Goal: Transaction & Acquisition: Purchase product/service

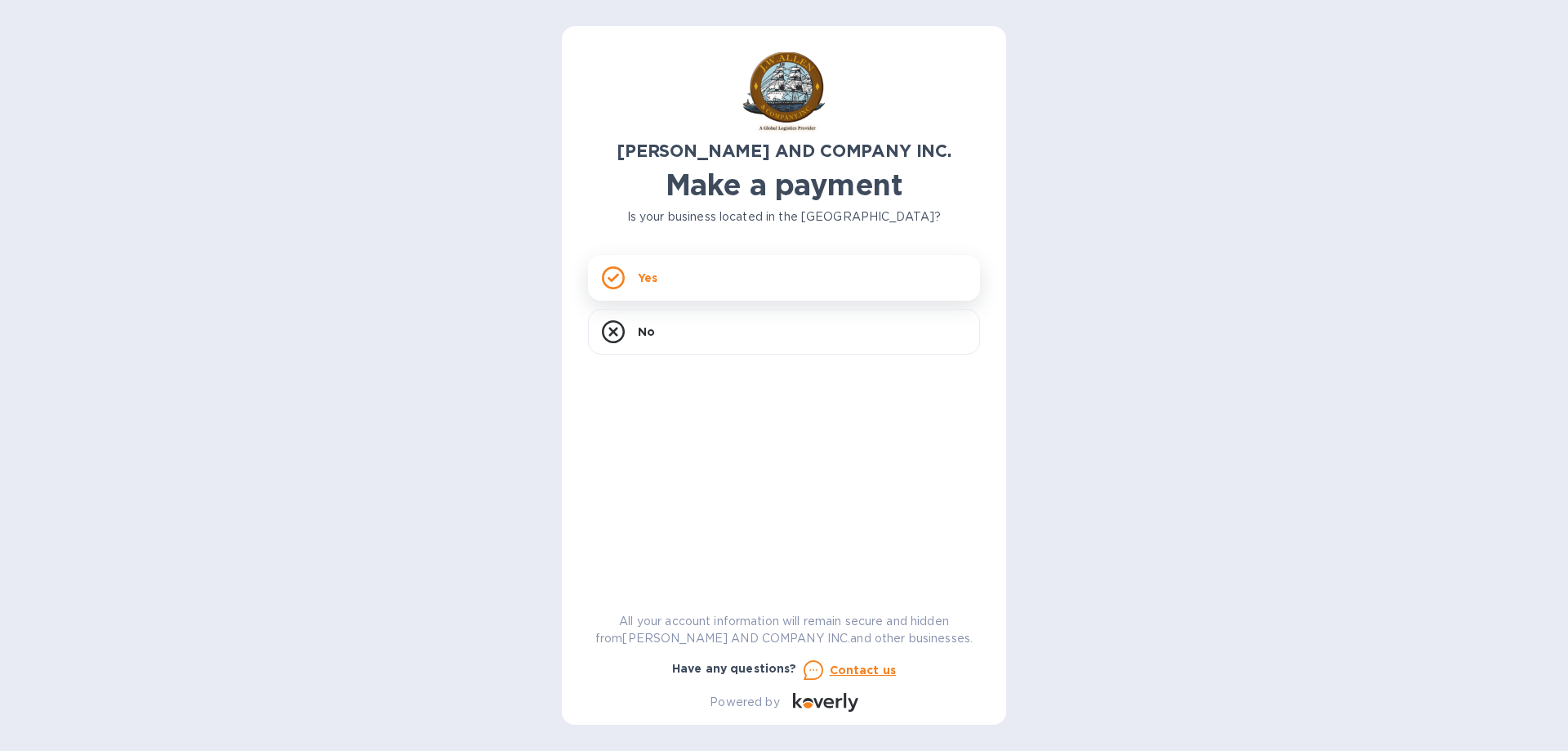
click at [652, 281] on p "Yes" at bounding box center [647, 278] width 19 height 17
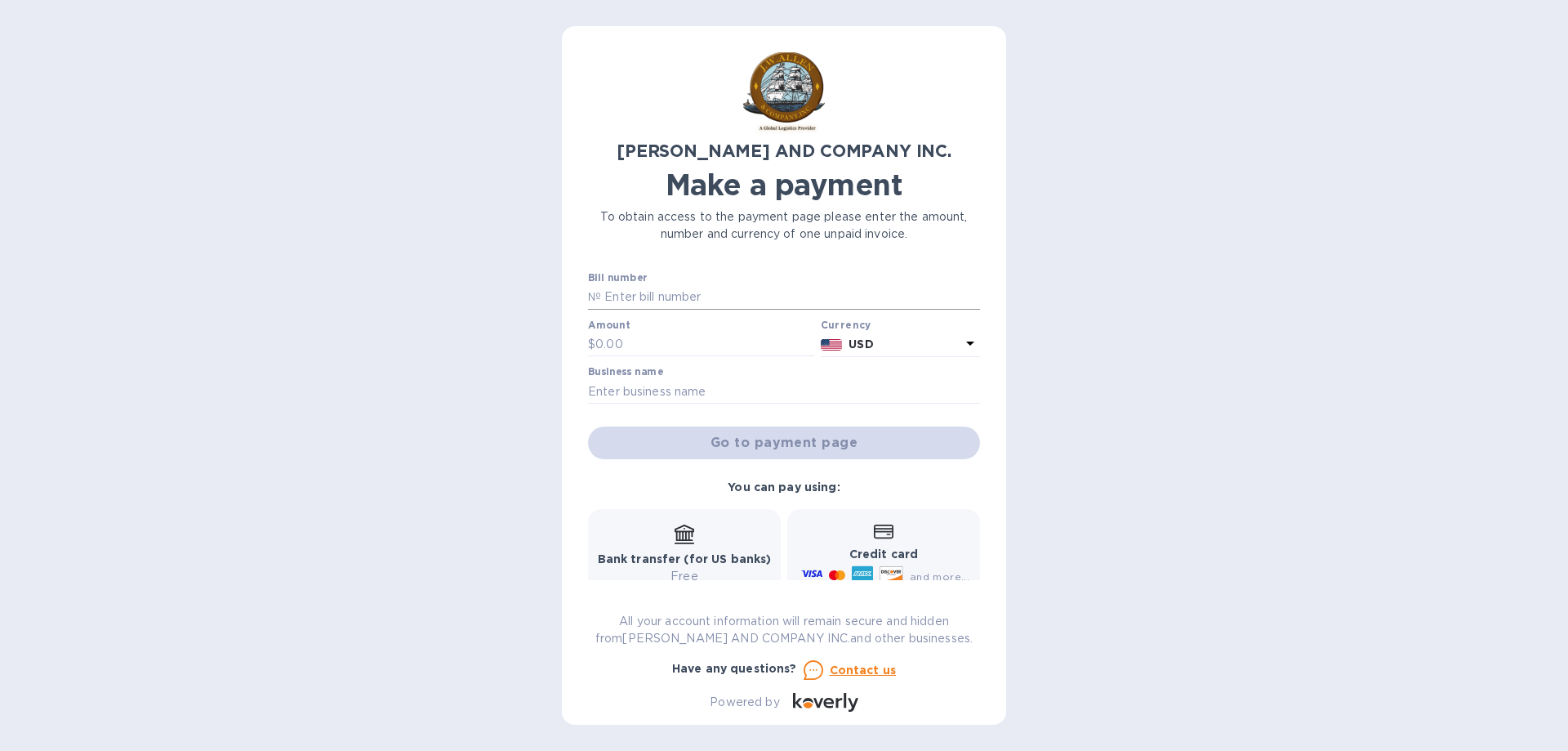
click at [655, 295] on input "text" at bounding box center [790, 297] width 379 height 25
type input "AC03946-01"
click at [624, 343] on input "text" at bounding box center [704, 345] width 219 height 25
type input "15,836.84"
click at [670, 389] on input "text" at bounding box center [784, 391] width 392 height 25
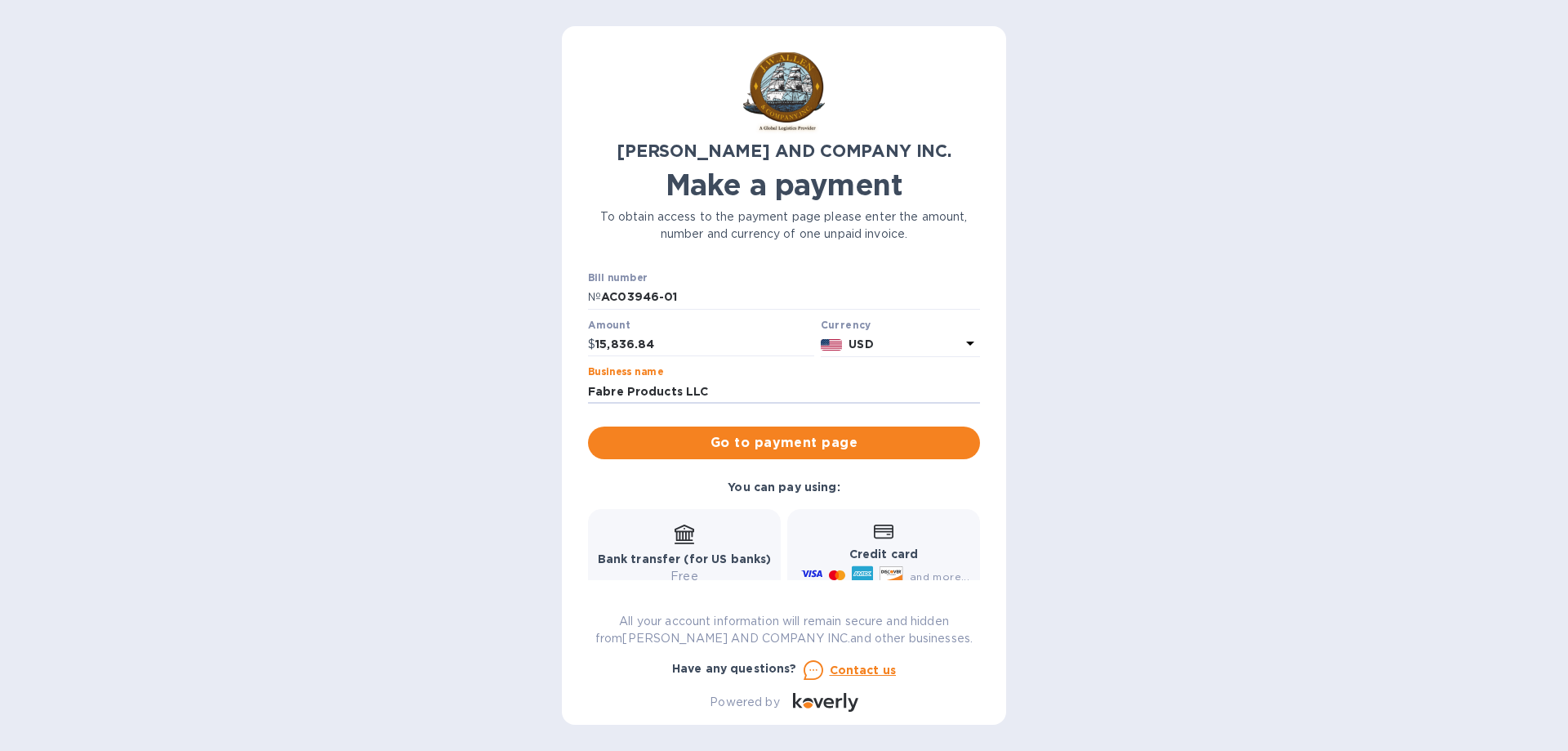
type input "Fabre Products LLC"
click at [685, 542] on icon at bounding box center [684, 534] width 19 height 19
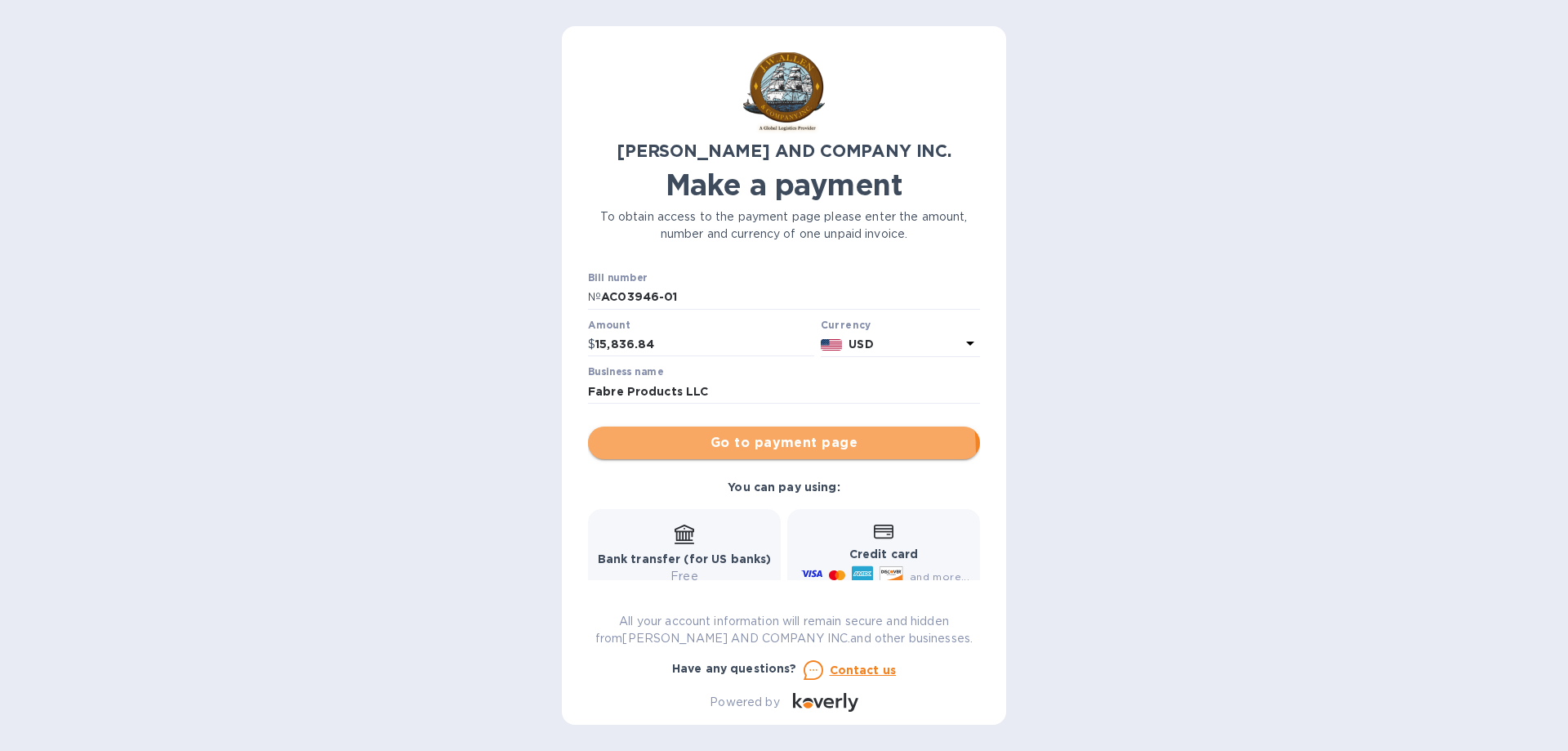
click at [761, 453] on span "Go to payment page" at bounding box center [784, 442] width 366 height 19
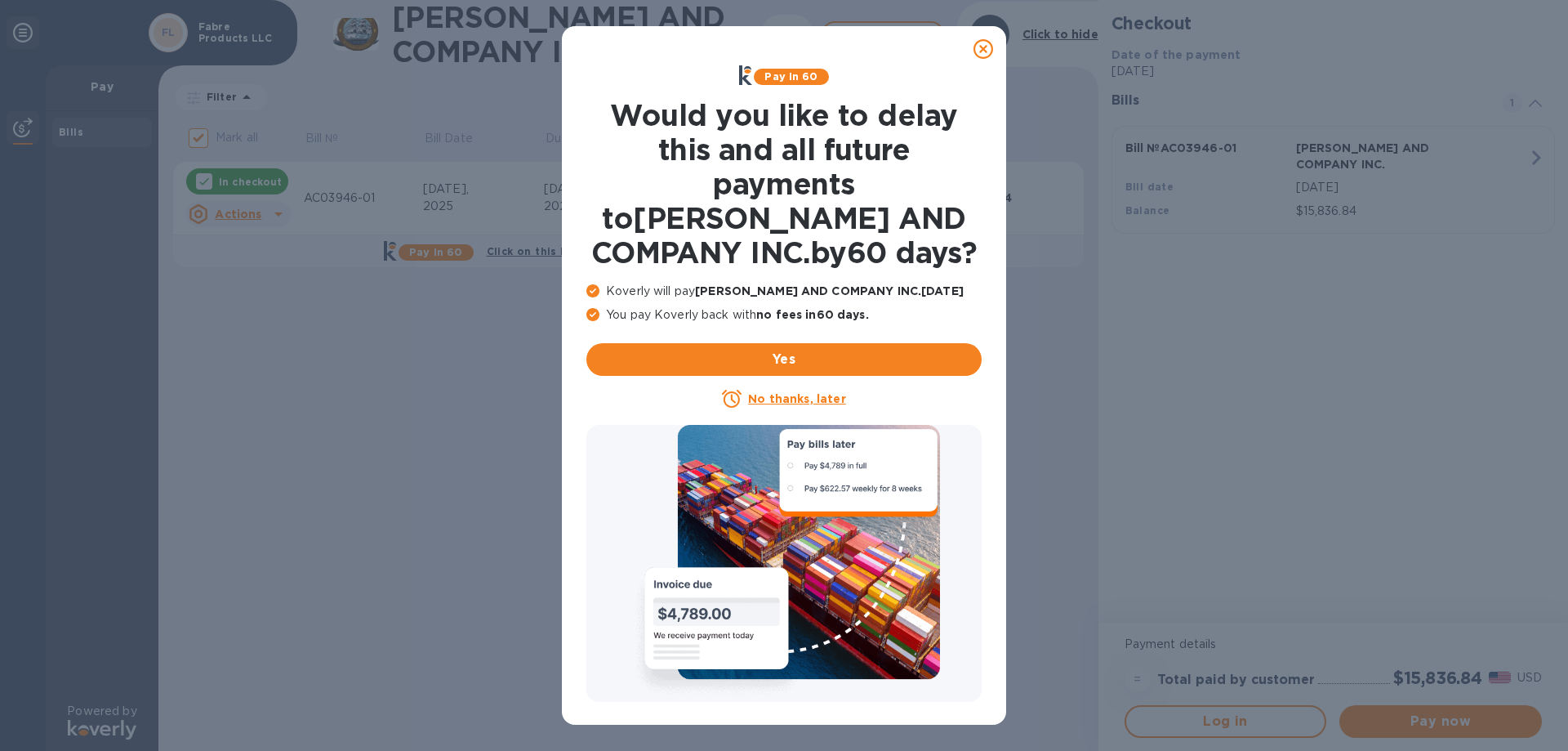
click at [792, 401] on u "No thanks, later" at bounding box center [797, 399] width 97 height 13
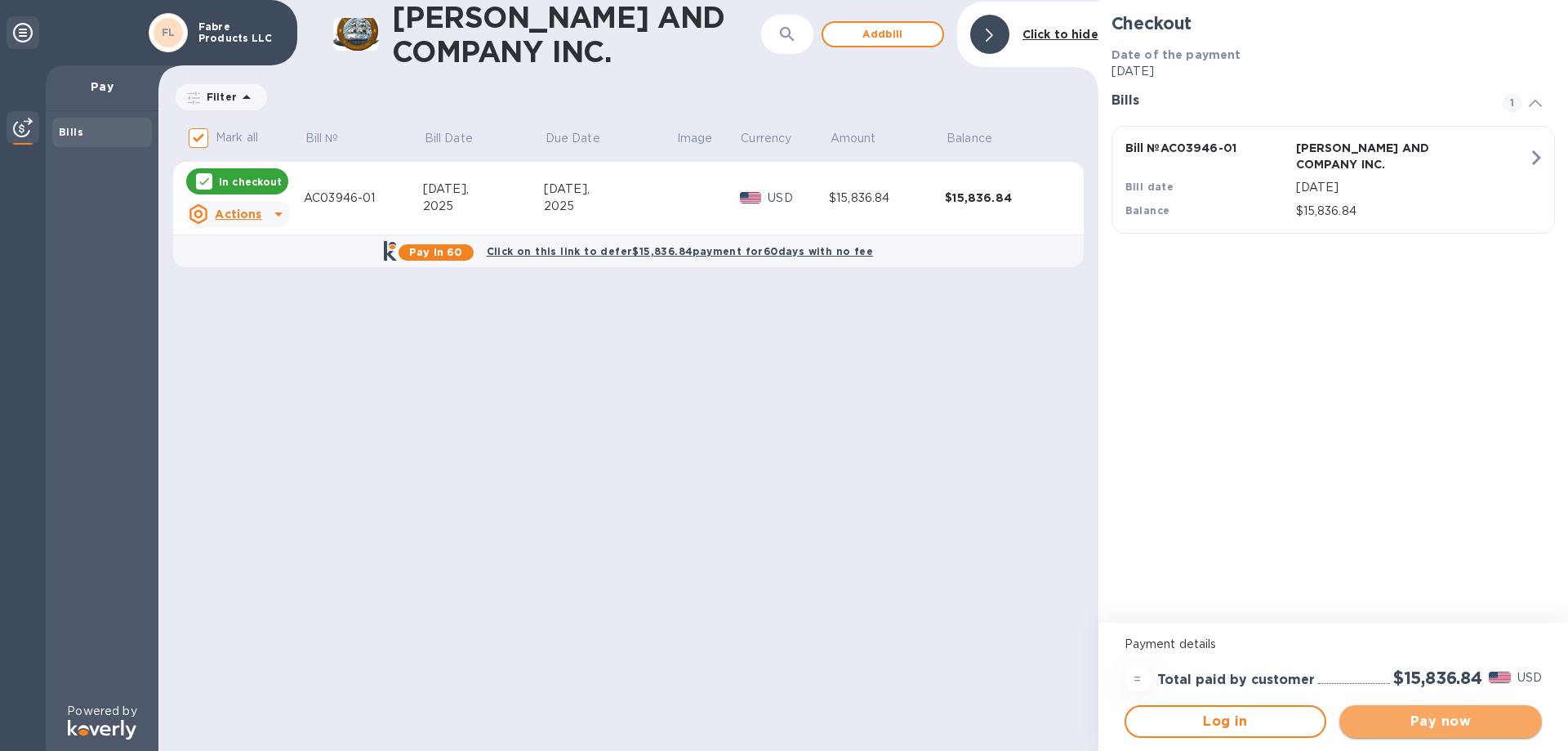
click at [1441, 721] on span "Pay now" at bounding box center [1441, 721] width 176 height 19
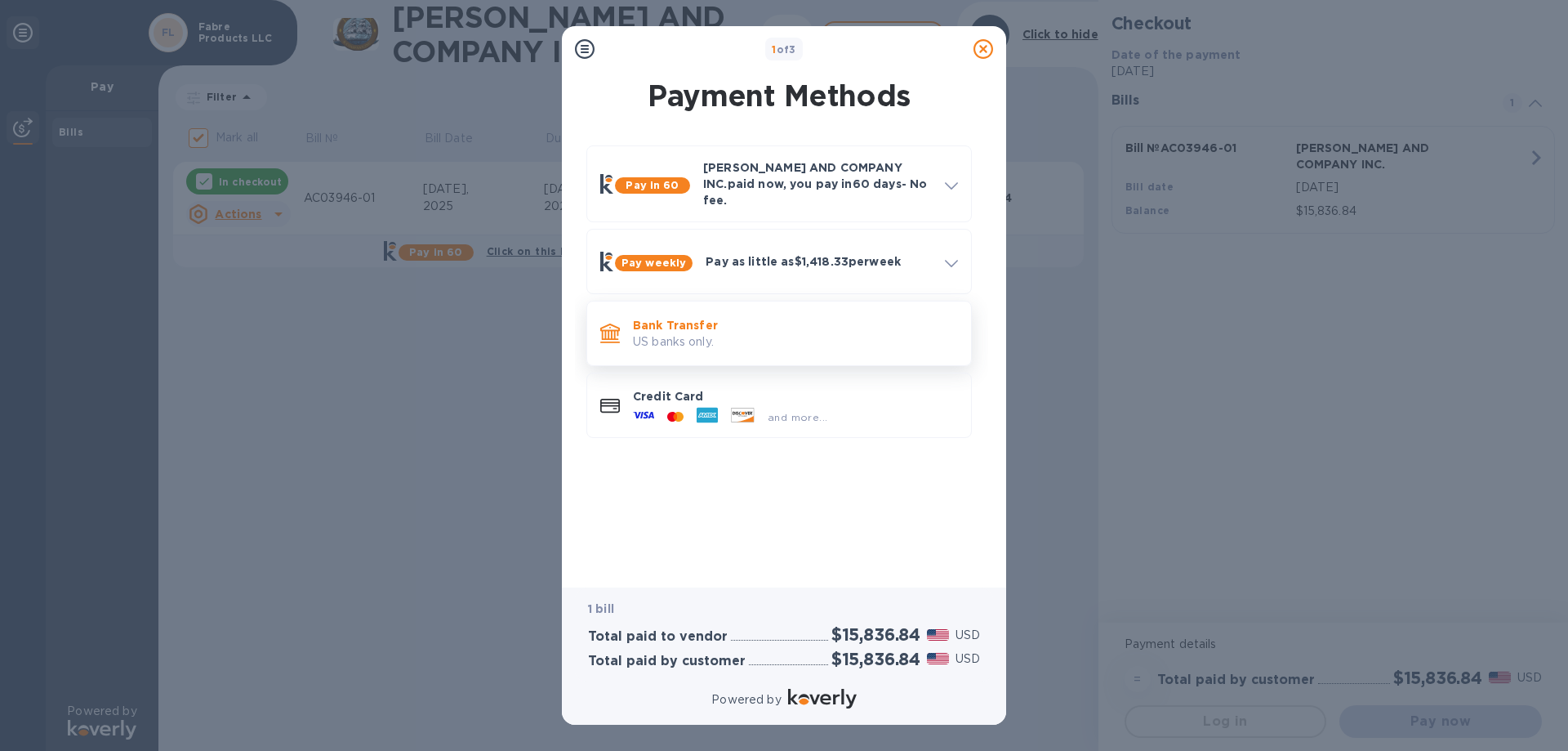
click at [744, 318] on p "Bank Transfer" at bounding box center [795, 326] width 326 height 17
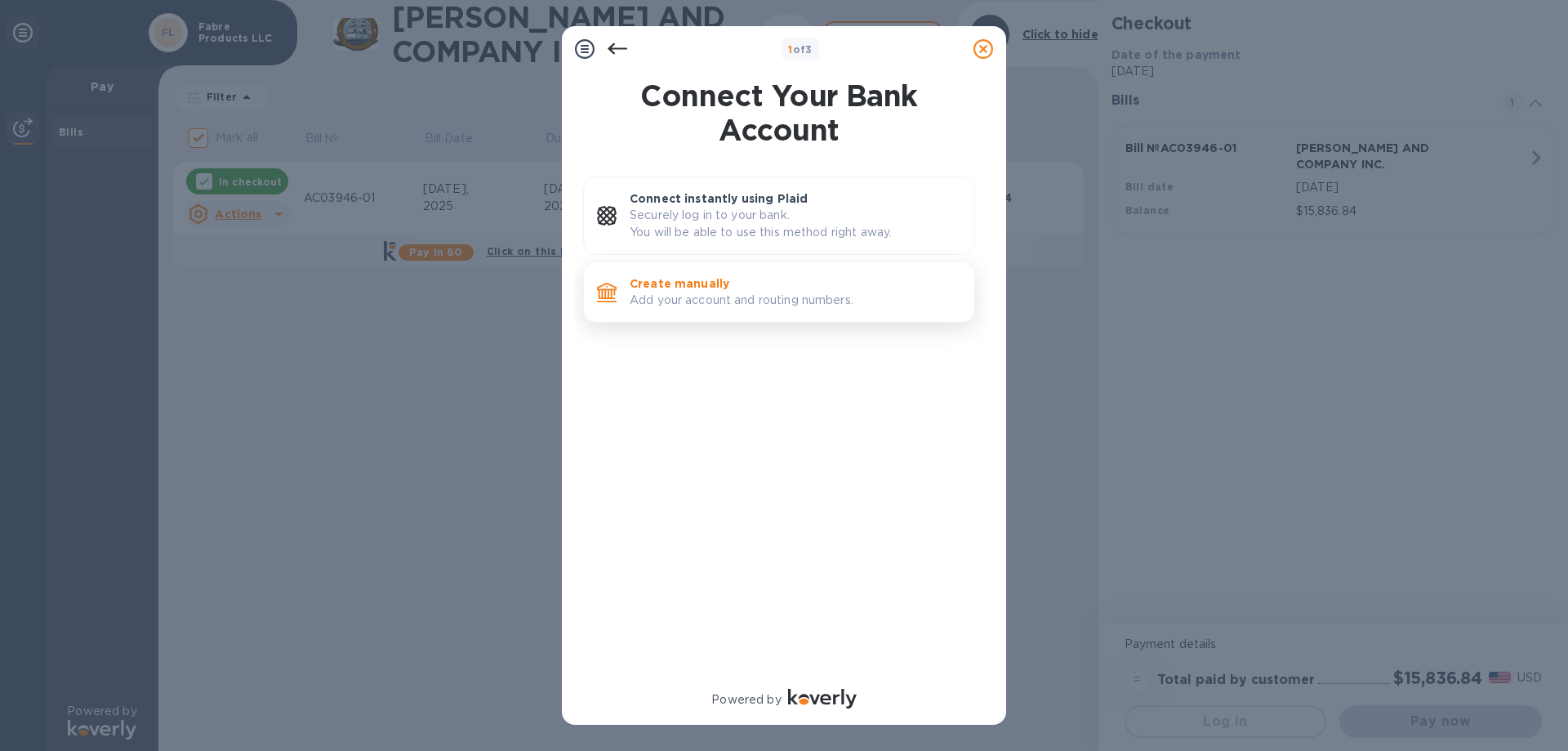
click at [738, 300] on p "Add your account and routing numbers." at bounding box center [796, 300] width 332 height 17
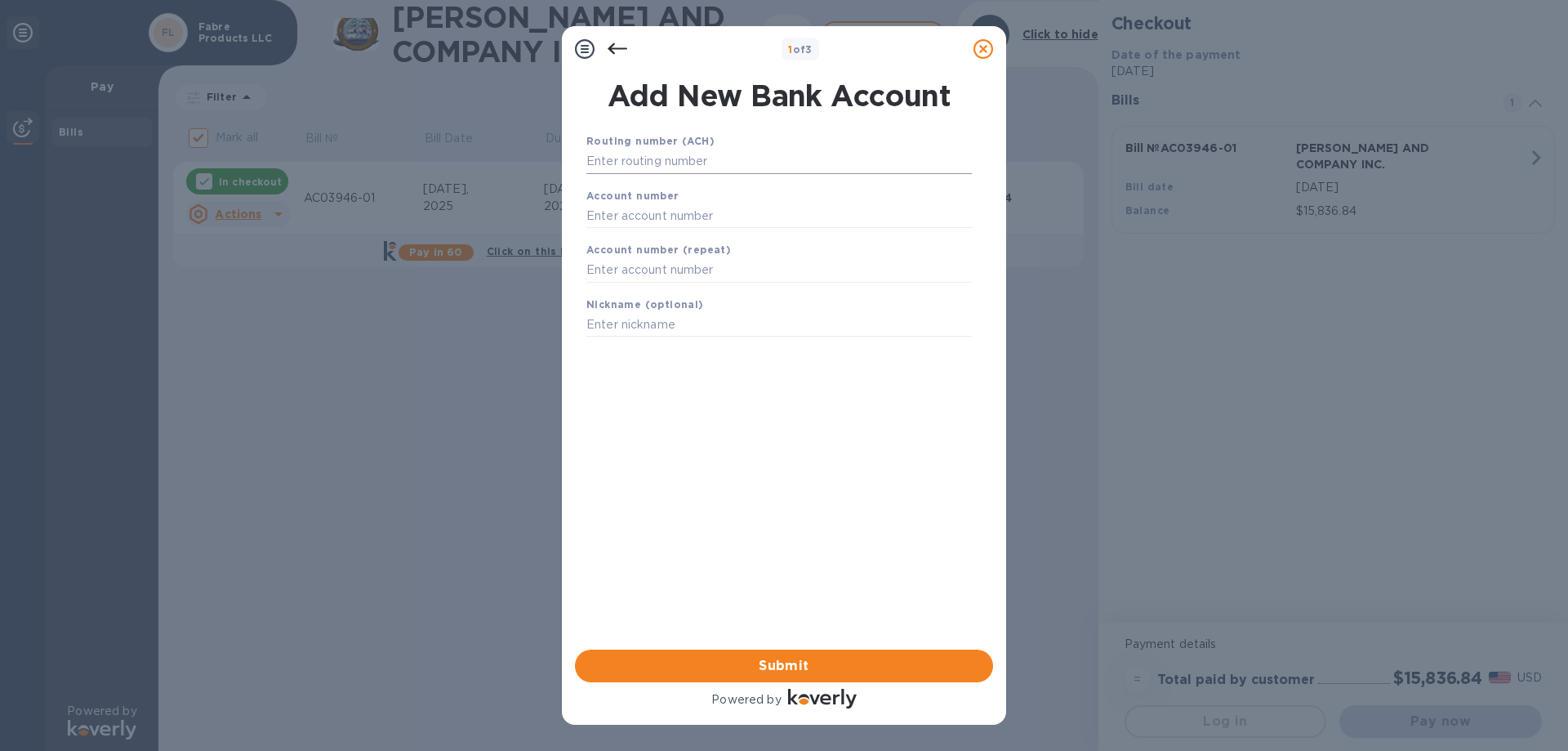
click at [691, 154] on input "text" at bounding box center [779, 161] width 385 height 25
type input "265270303"
click at [700, 233] on input "text" at bounding box center [779, 236] width 385 height 25
type input "2150621702"
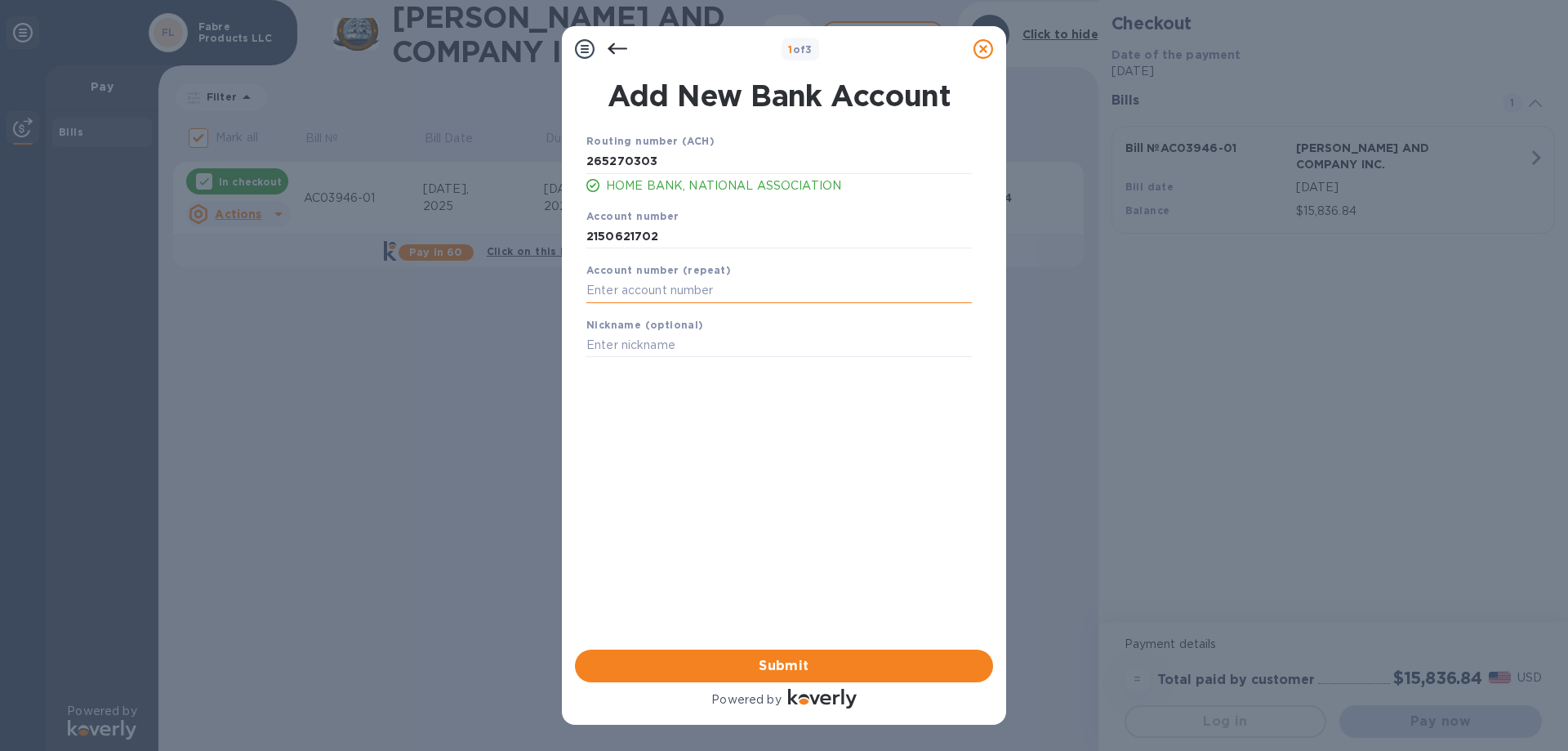
click at [716, 281] on input "text" at bounding box center [779, 291] width 385 height 25
type input "2150621702"
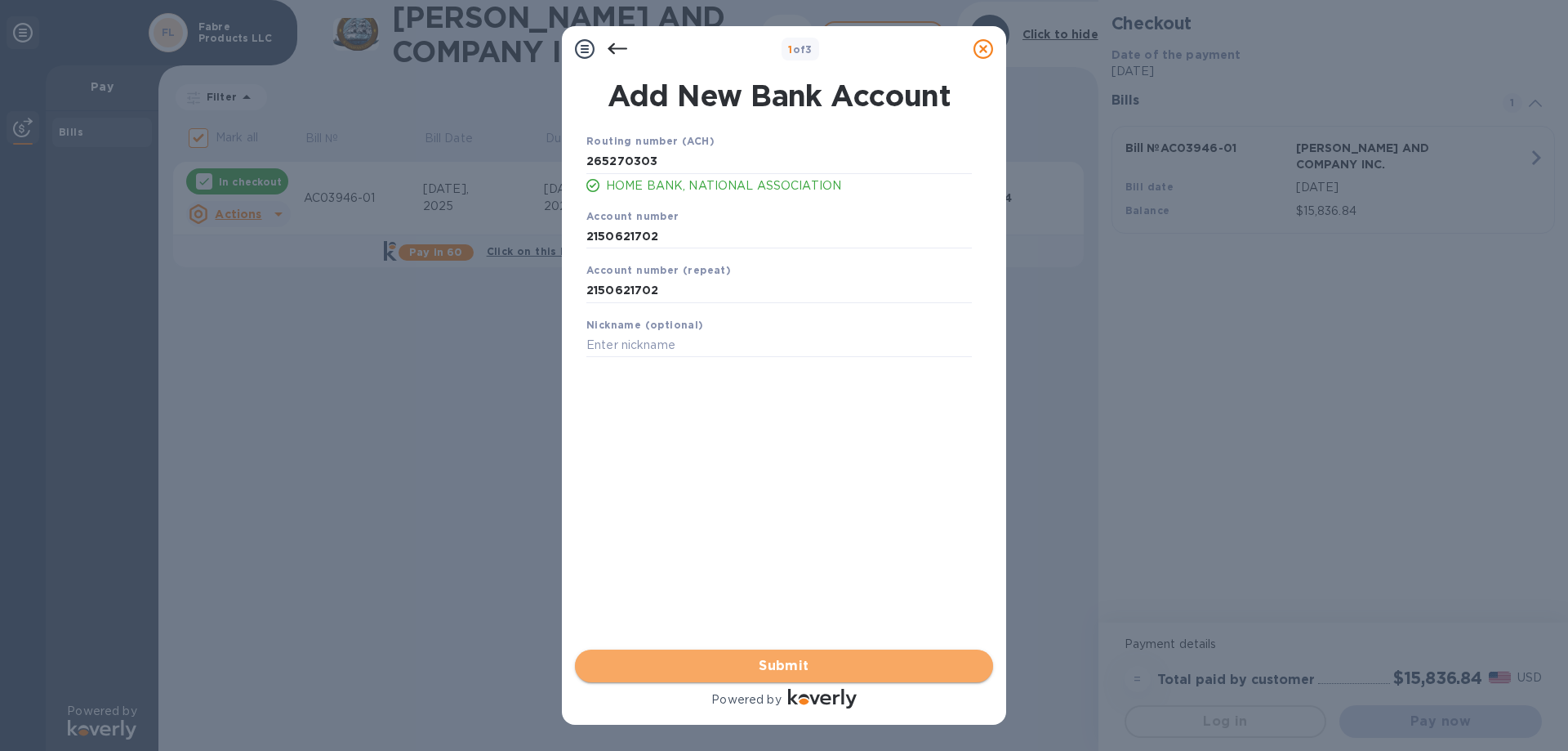
click at [790, 668] on span "Submit" at bounding box center [784, 665] width 392 height 19
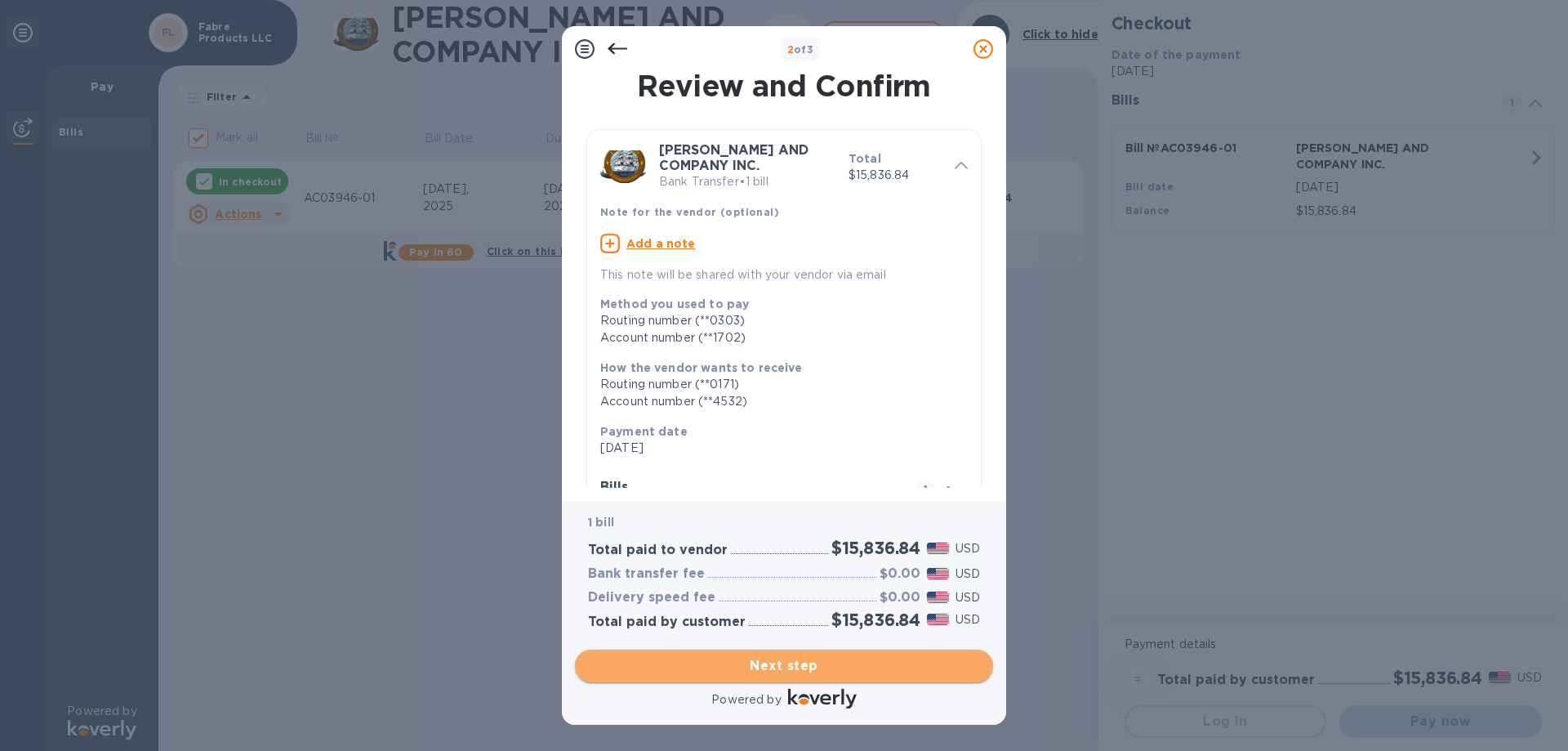
click at [801, 667] on span "Next step" at bounding box center [784, 665] width 392 height 19
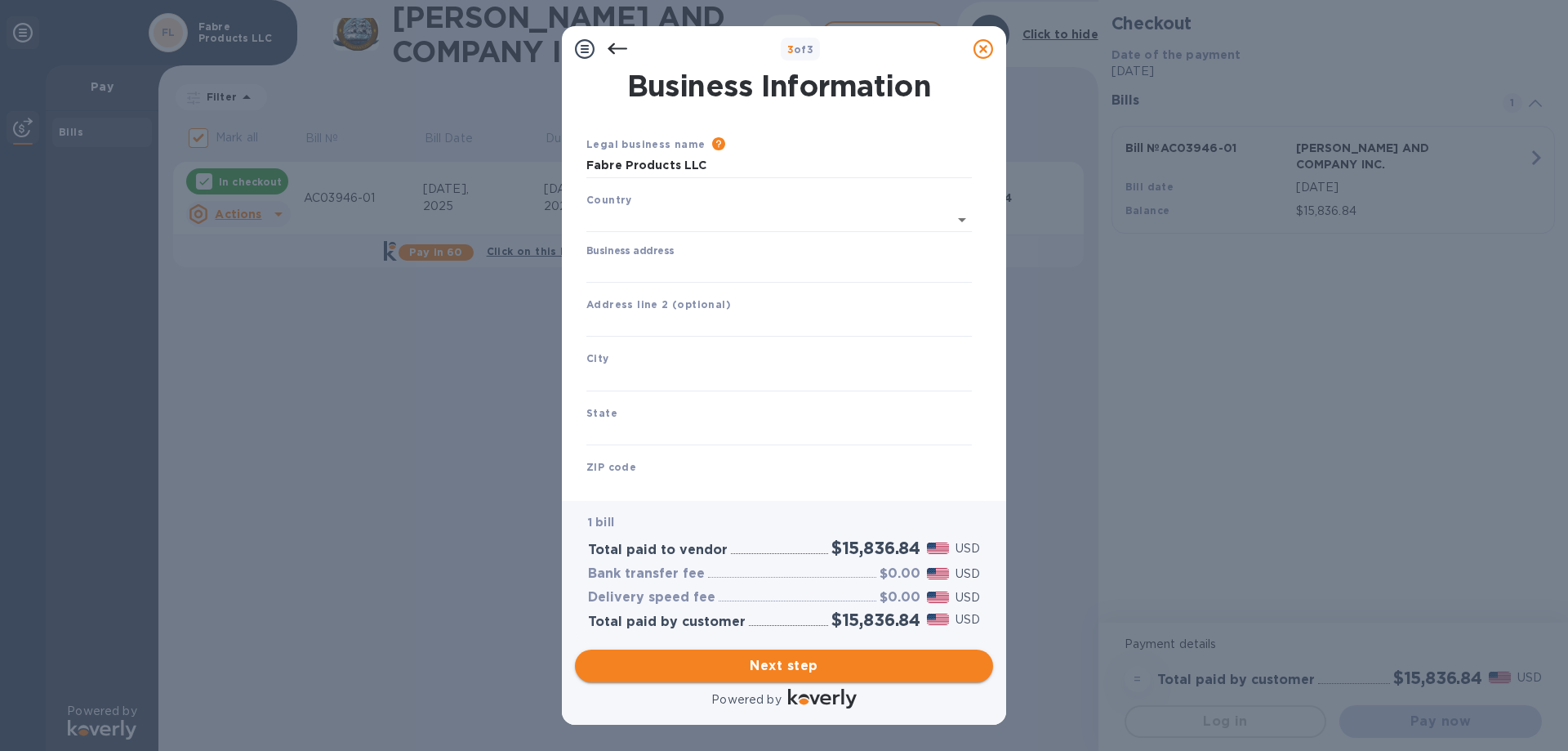
type input "[GEOGRAPHIC_DATA]"
click at [701, 267] on input "Business address" at bounding box center [779, 267] width 385 height 25
type input "[STREET_ADDRESS]"
click at [713, 359] on div "City" at bounding box center [778, 368] width 399 height 55
click at [711, 375] on input "text" at bounding box center [779, 375] width 385 height 25
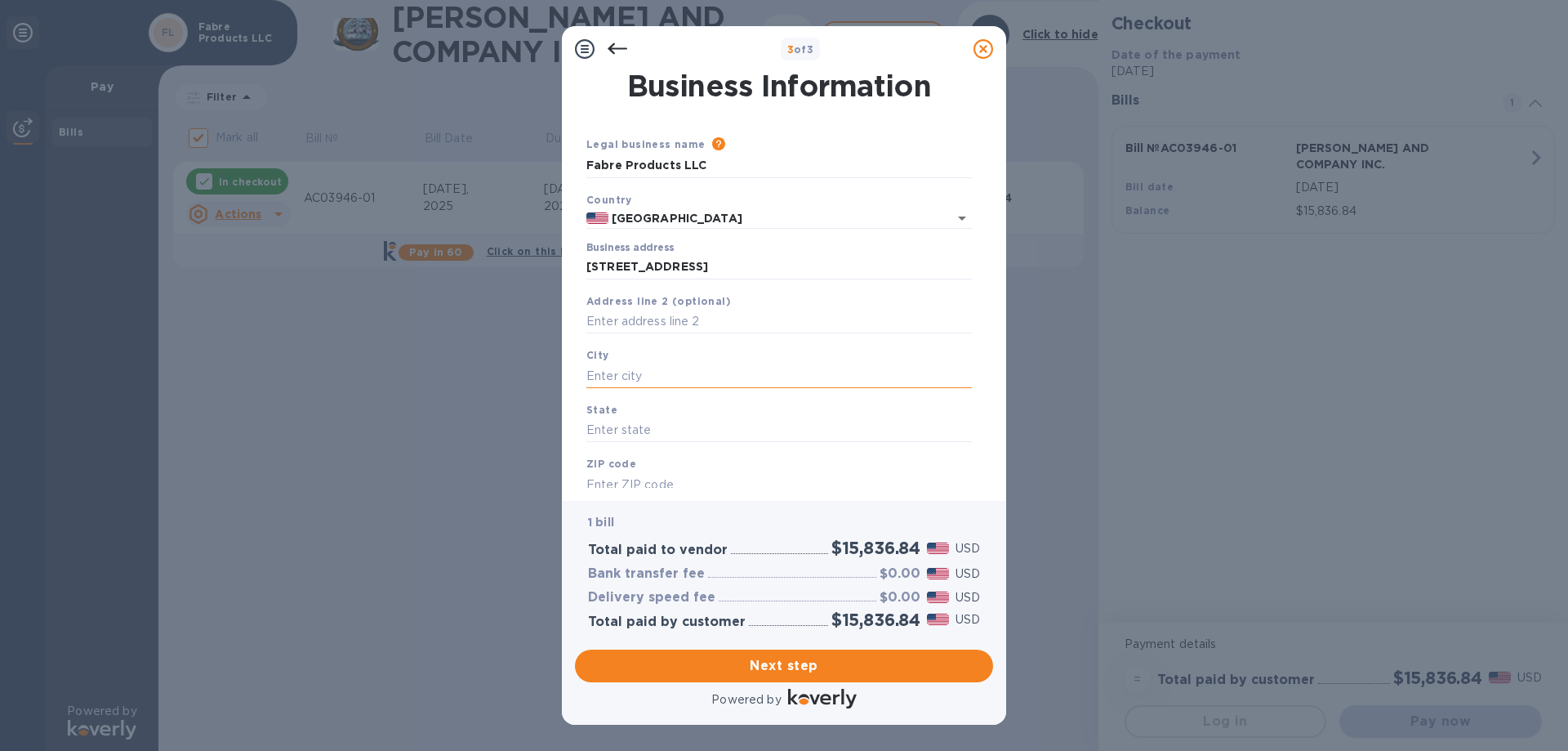
click at [711, 375] on input "text" at bounding box center [779, 375] width 385 height 25
type input "Baton Rouge"
type input "LA"
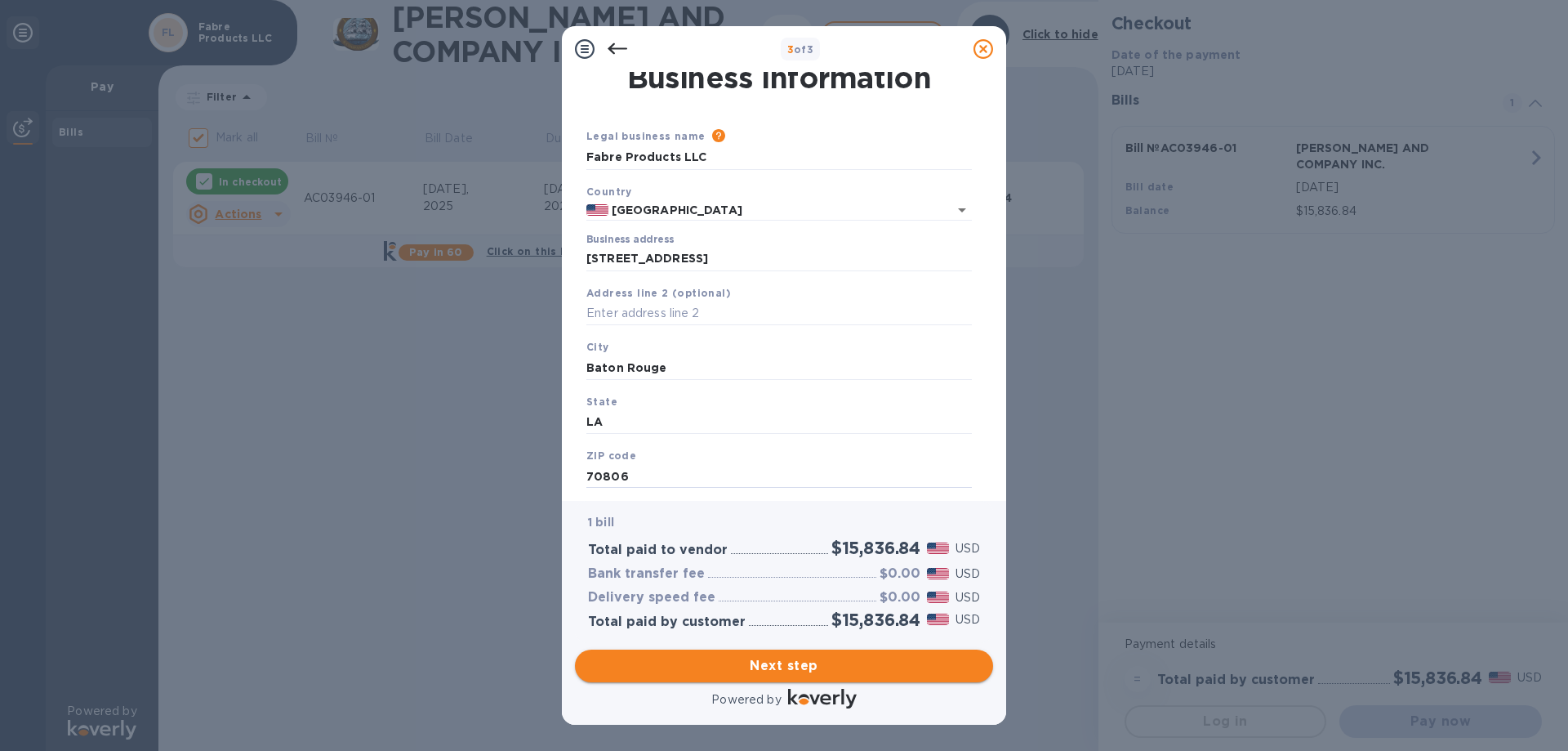
type input "70806"
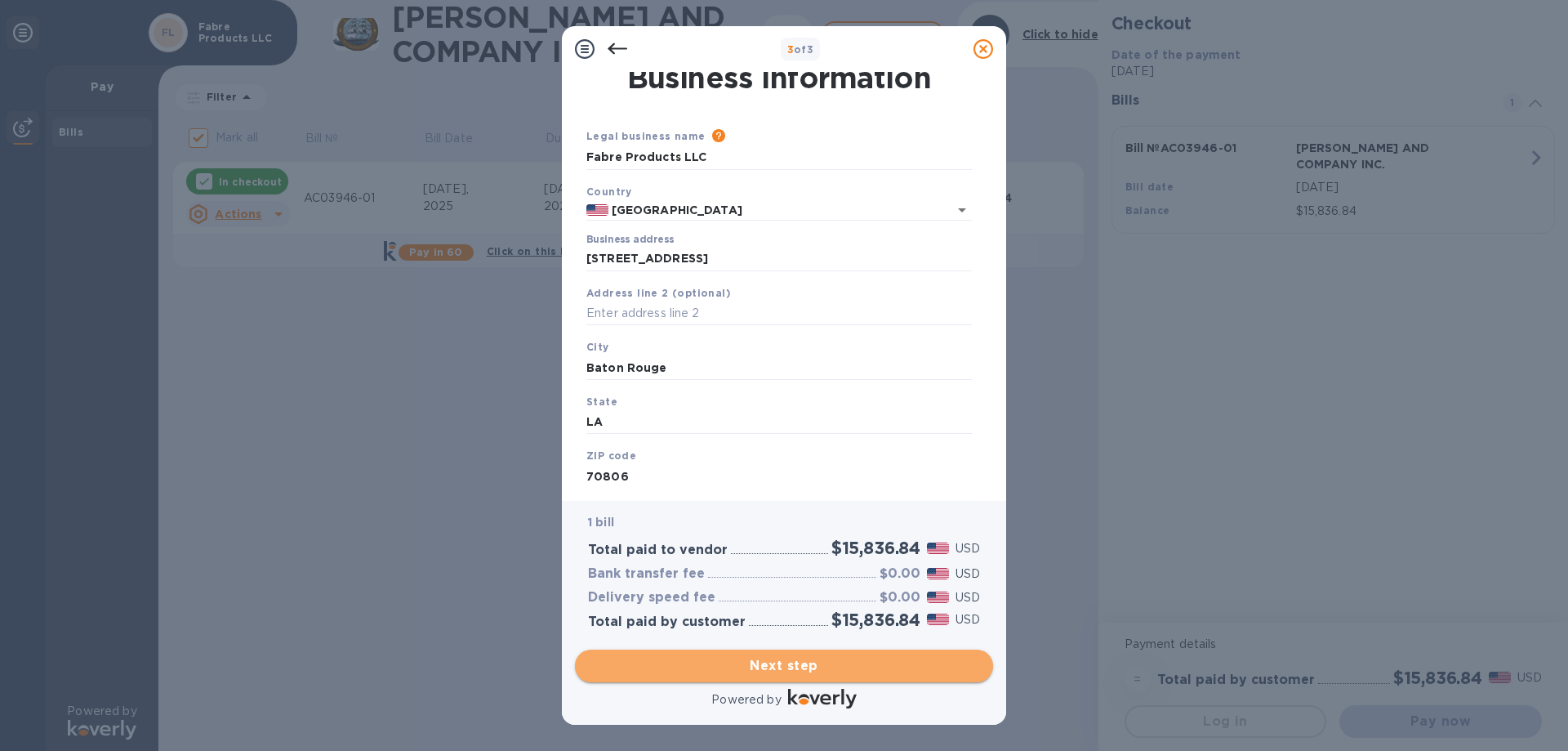
click at [812, 662] on span "Next step" at bounding box center [784, 665] width 392 height 19
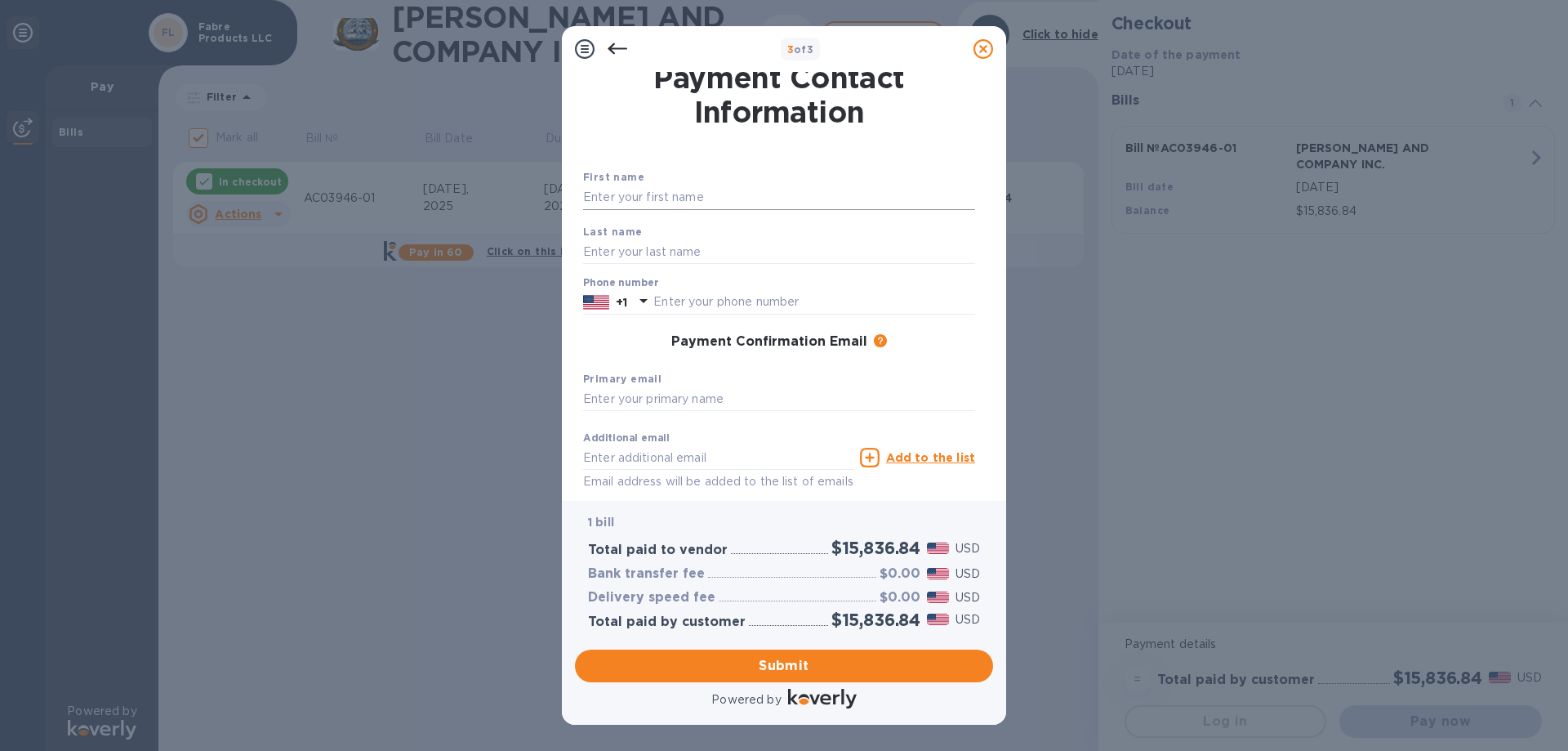
click at [740, 202] on input "text" at bounding box center [779, 197] width 392 height 25
type input "[PERSON_NAME]"
type input "2259266110"
type input "[PERSON_NAME][EMAIL_ADDRESS][DOMAIN_NAME]"
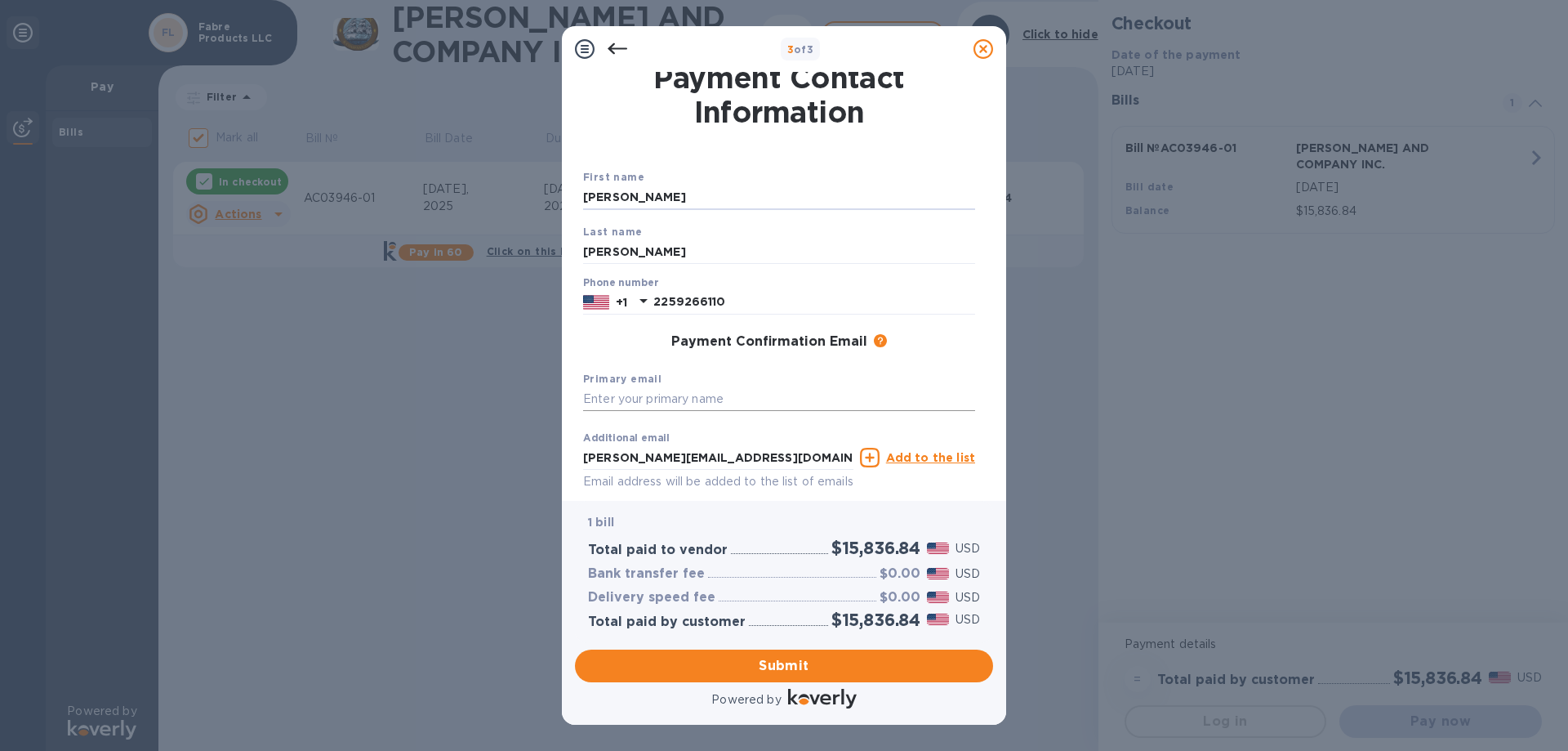
click at [744, 401] on input "text" at bounding box center [779, 399] width 392 height 25
type input "[EMAIL_ADDRESS][DOMAIN_NAME]"
click at [795, 665] on span "Submit" at bounding box center [784, 665] width 392 height 19
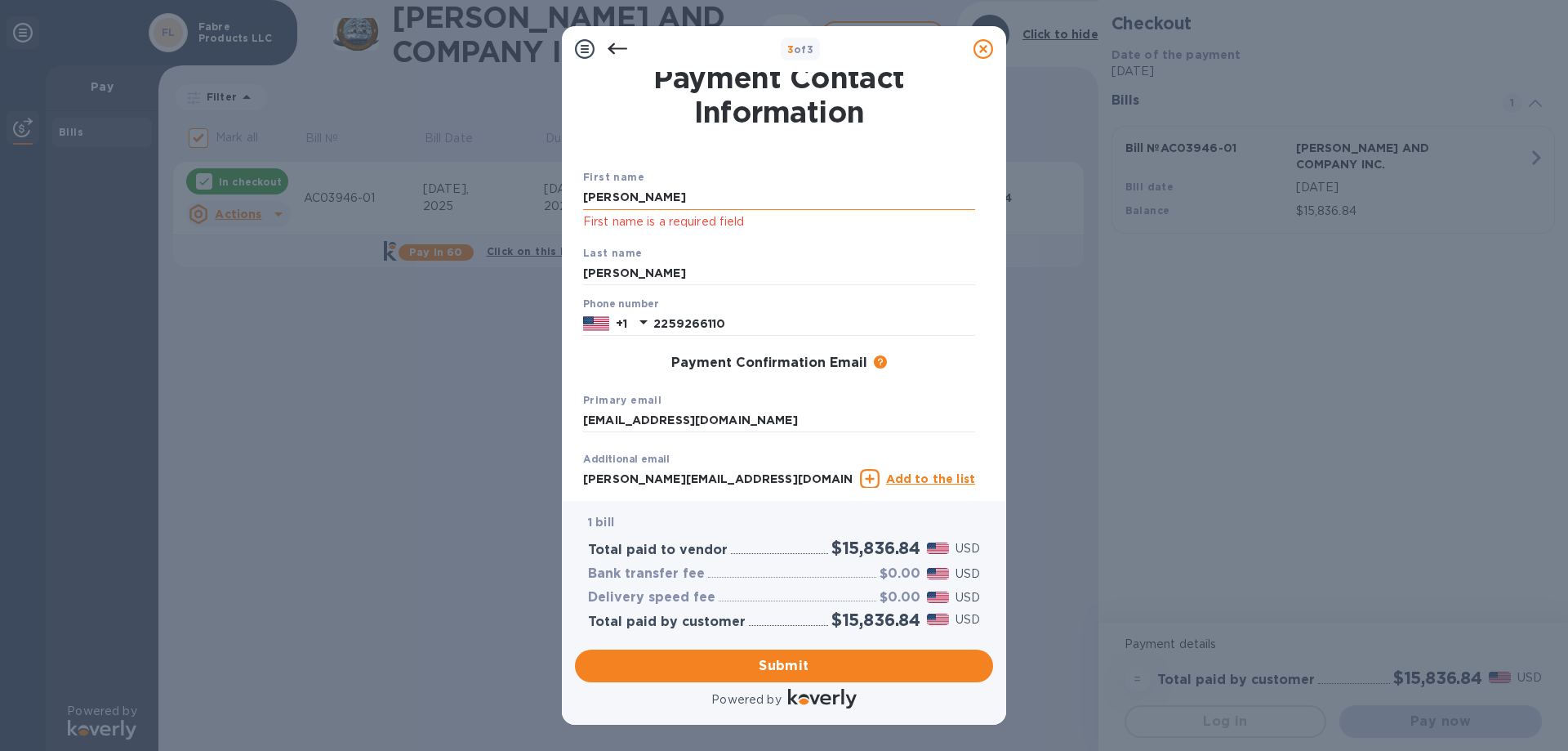
click at [679, 198] on input "[PERSON_NAME]" at bounding box center [779, 197] width 392 height 25
drag, startPoint x: 679, startPoint y: 198, endPoint x: 558, endPoint y: 215, distance: 122.2
click at [558, 215] on div "3 of 3 Payment Contact Information First name [PERSON_NAME] First name is a req…" at bounding box center [784, 375] width 1568 height 751
type input "[PERSON_NAME]"
click at [804, 671] on span "Submit" at bounding box center [784, 665] width 392 height 19
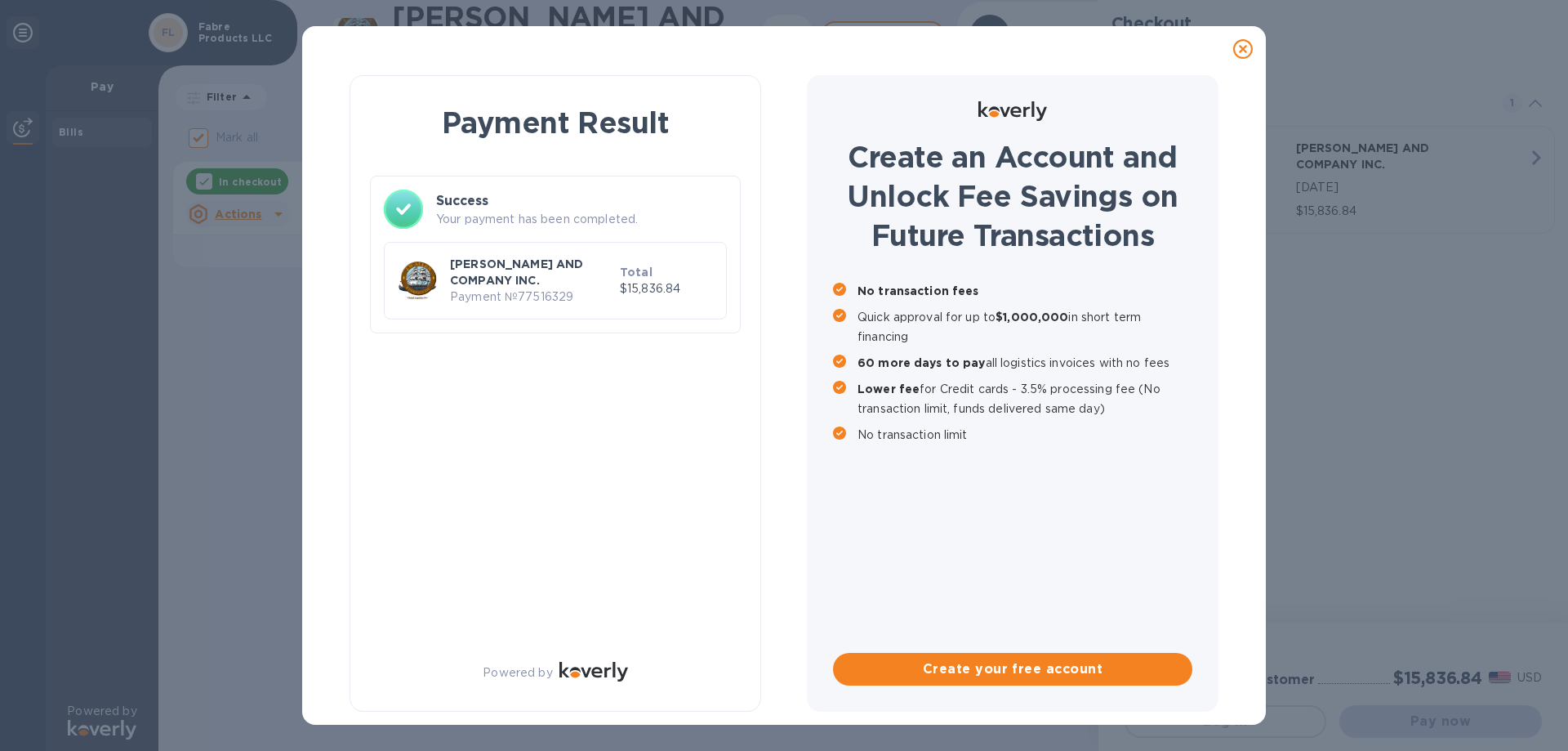
checkbox input "false"
